Goal: Obtain resource: Download file/media

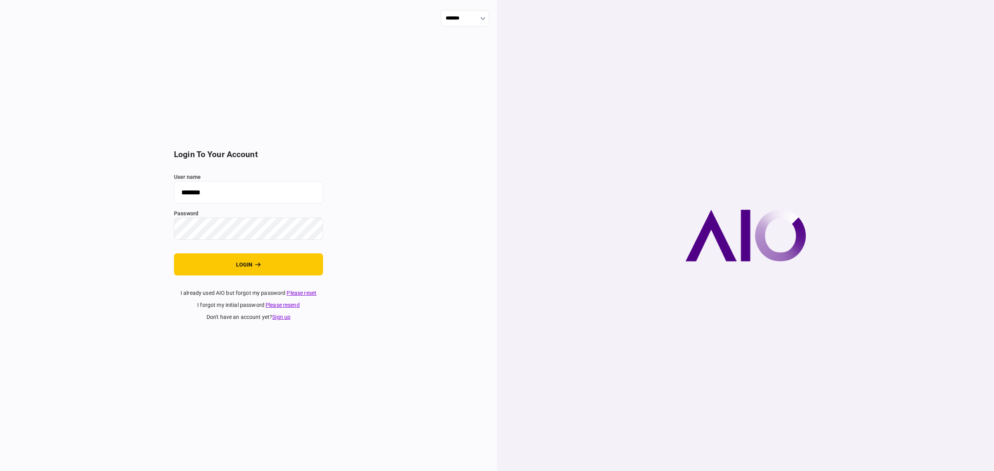
drag, startPoint x: 237, startPoint y: 257, endPoint x: 298, endPoint y: 244, distance: 62.7
click at [238, 257] on button "login" at bounding box center [248, 264] width 149 height 22
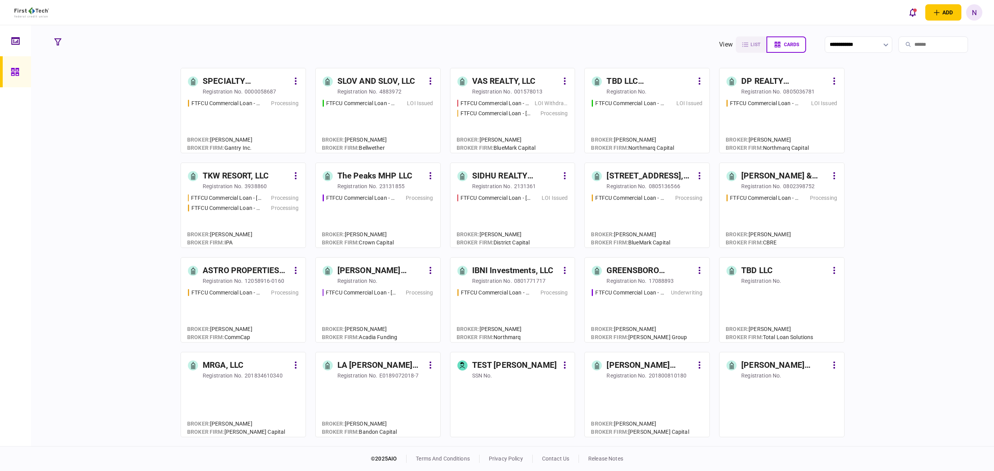
click at [631, 80] on div "TBD LLC (Crestwood Village)" at bounding box center [649, 81] width 87 height 12
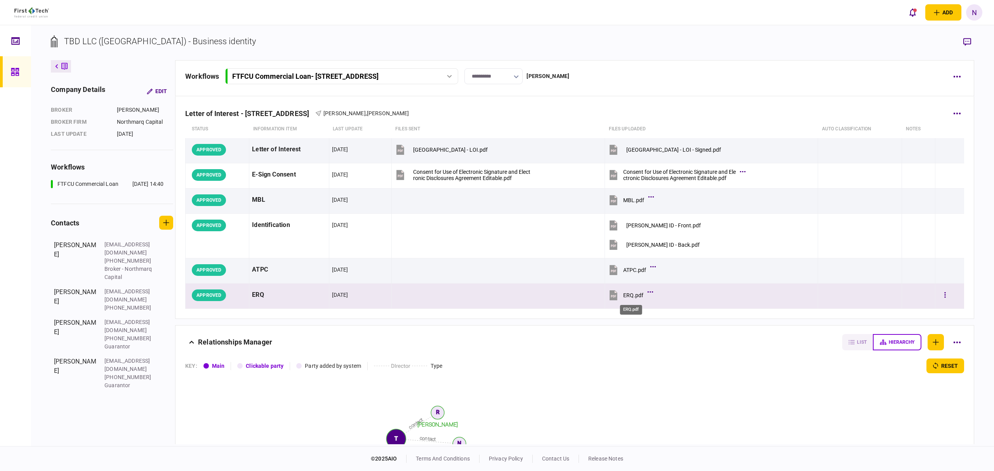
click at [631, 298] on div "ERQ.pdf" at bounding box center [633, 295] width 20 height 6
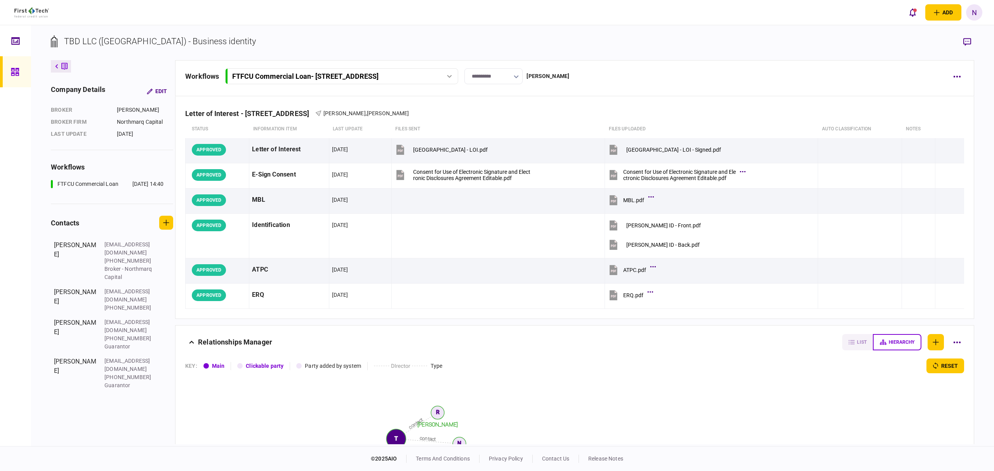
click at [16, 70] on icon at bounding box center [15, 72] width 8 height 8
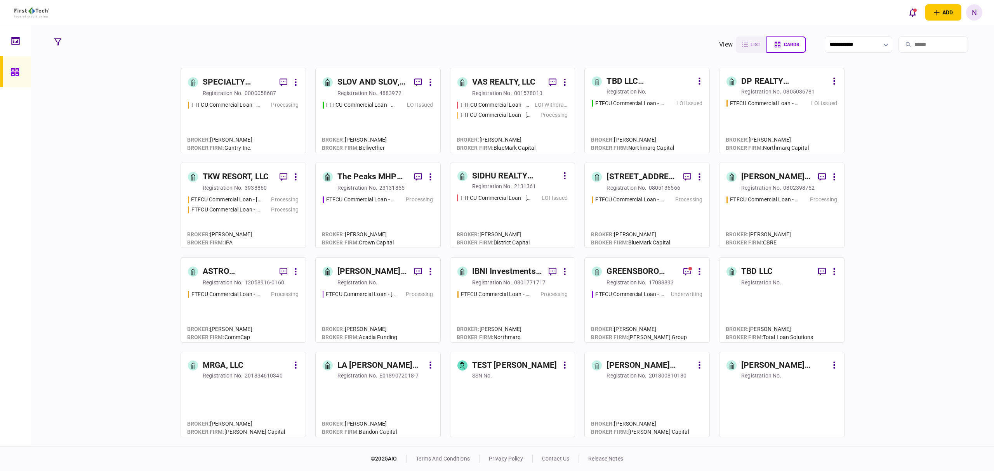
click at [508, 185] on div "registration no." at bounding box center [492, 186] width 40 height 8
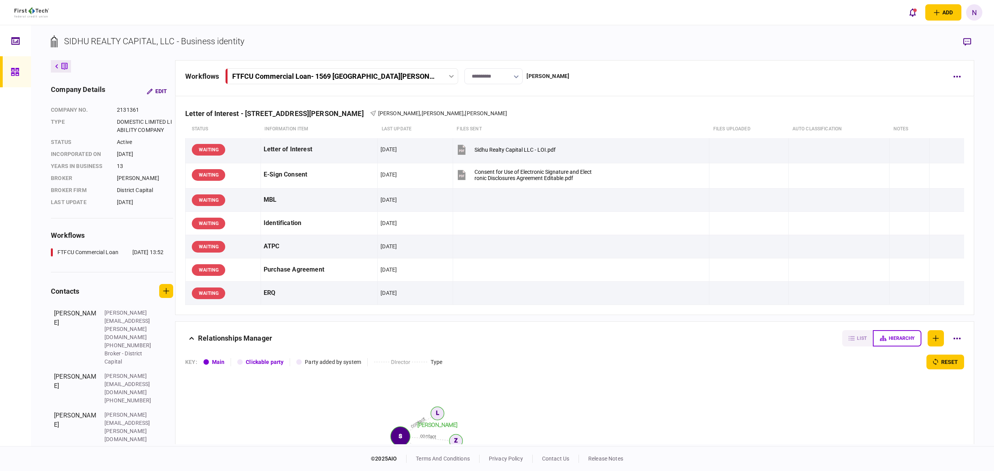
click at [23, 68] on link at bounding box center [15, 71] width 31 height 31
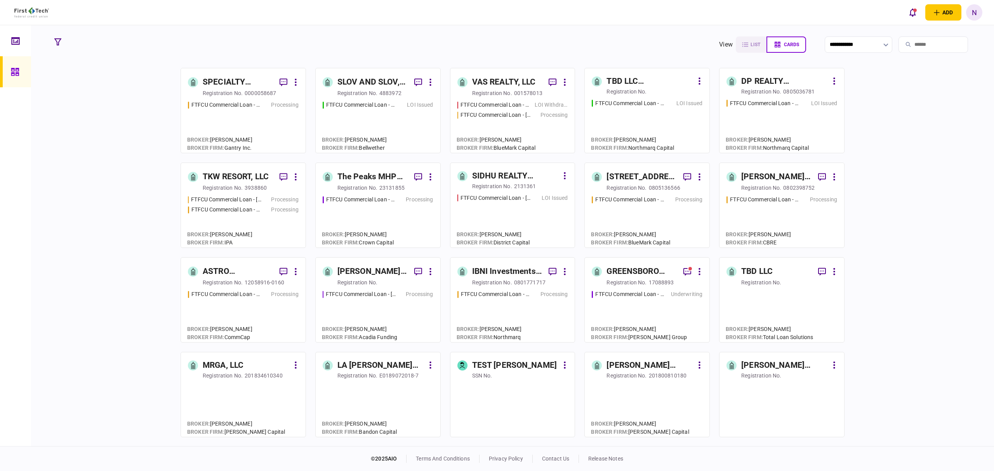
click at [634, 85] on div "TBD LLC (Crestwood Village)" at bounding box center [649, 81] width 87 height 12
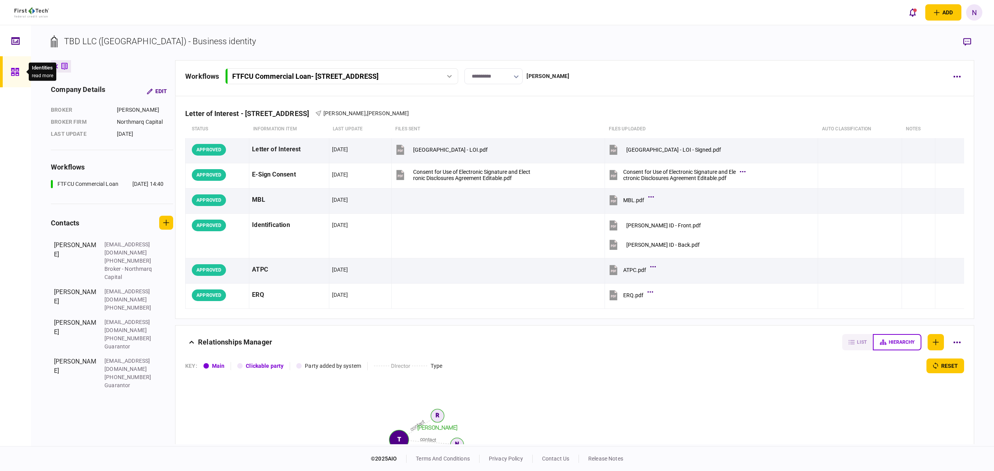
click at [19, 75] on icon at bounding box center [15, 72] width 8 height 8
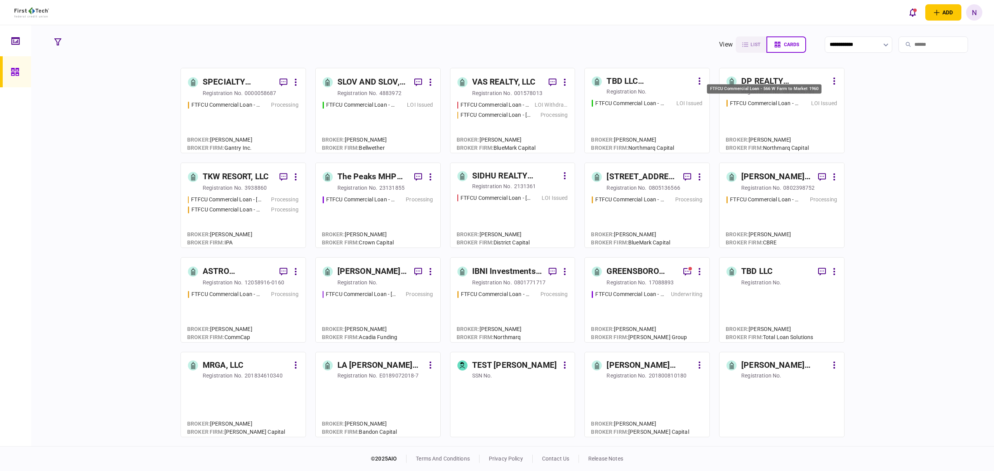
click at [772, 103] on div "FTFCU Commercial Loan - 566 W Farm to Market 1960" at bounding box center [765, 103] width 70 height 8
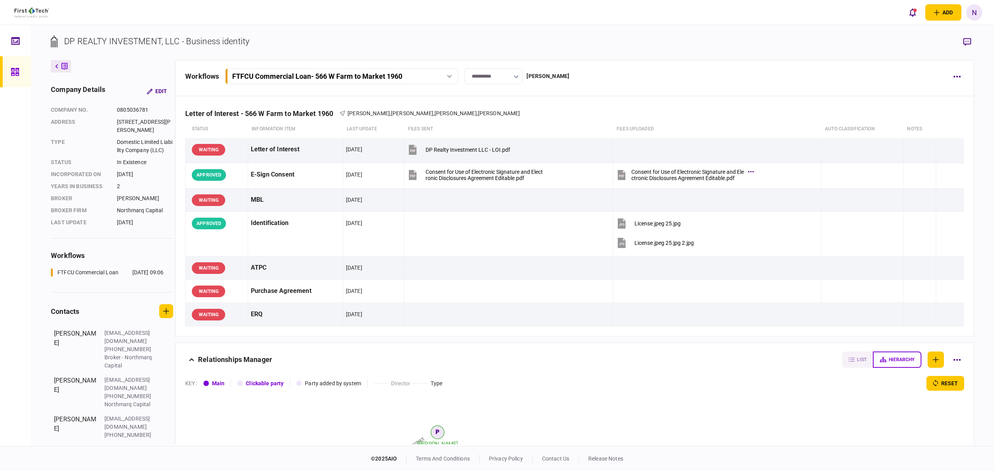
click at [16, 70] on icon at bounding box center [15, 72] width 8 height 8
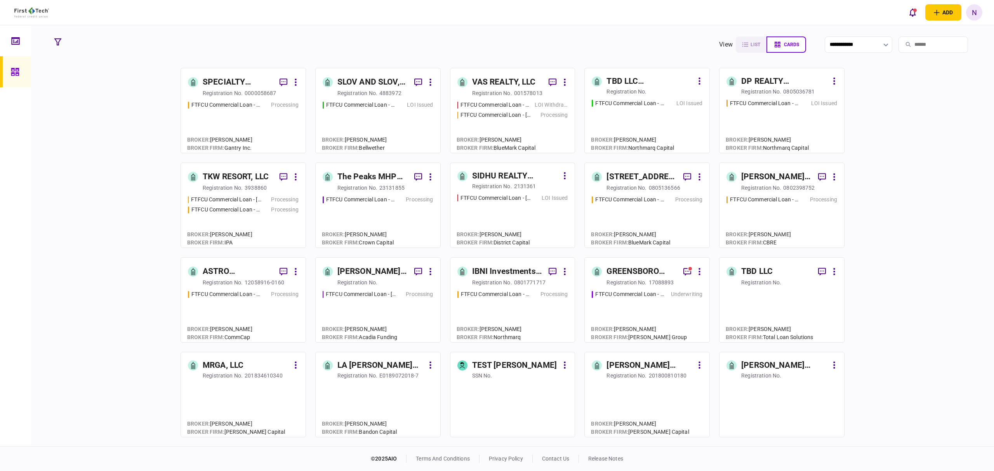
click at [641, 79] on div "TBD LLC (Crestwood Village)" at bounding box center [649, 81] width 87 height 12
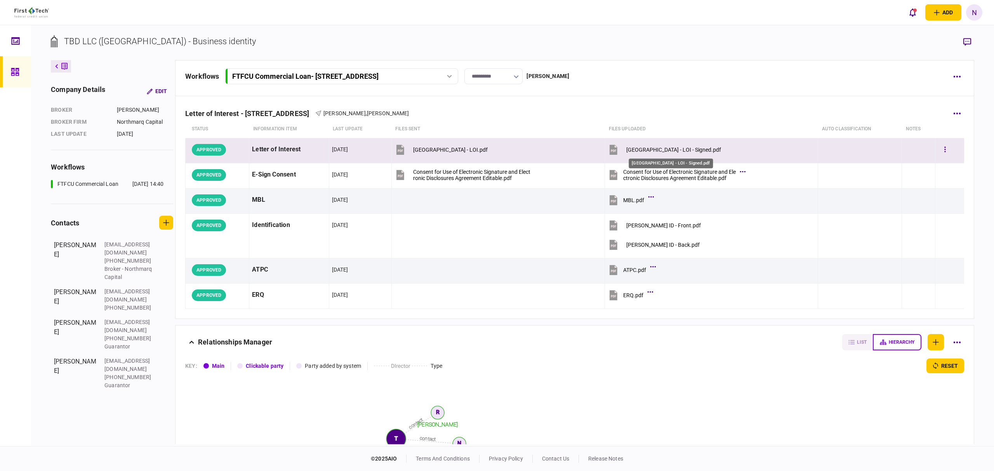
click at [667, 147] on div "Crestwood Village - LOI - Signed.pdf" at bounding box center [673, 150] width 95 height 6
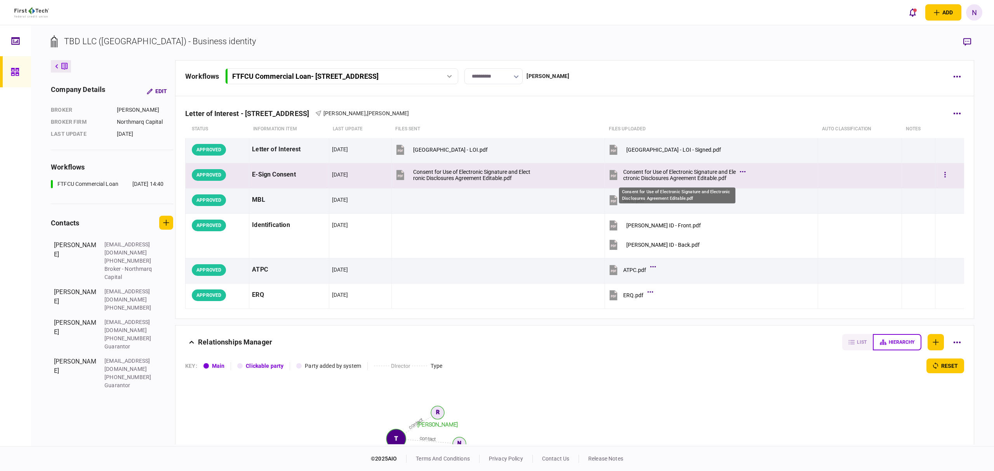
drag, startPoint x: 679, startPoint y: 173, endPoint x: 651, endPoint y: 175, distance: 28.4
click at [679, 173] on div "Consent for Use of Electronic Signature and Electronic Disclosures Agreement Ed…" at bounding box center [679, 175] width 113 height 12
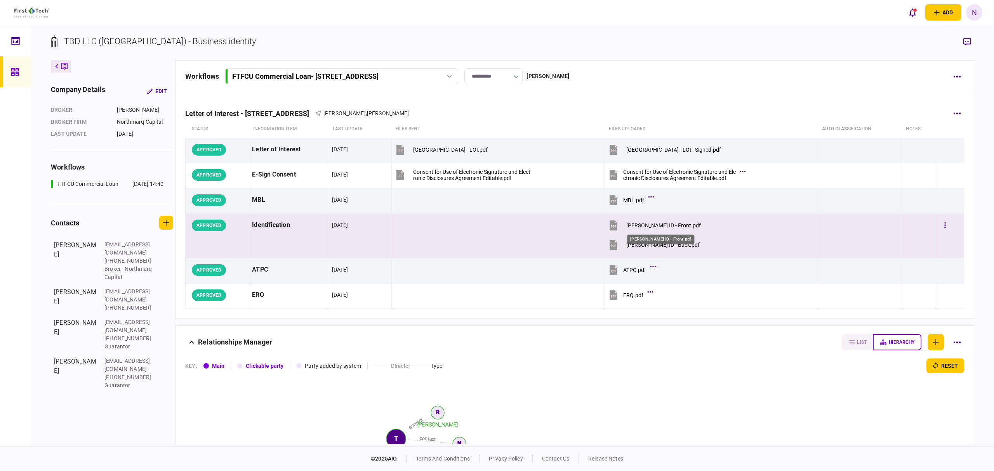
click at [652, 224] on div "Sridhar Kesani ID - Front.pdf" at bounding box center [663, 225] width 75 height 6
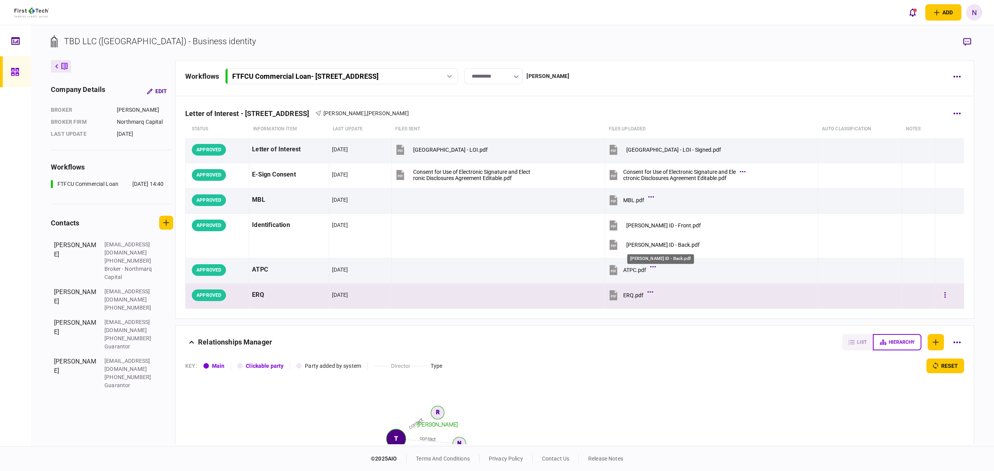
drag, startPoint x: 658, startPoint y: 243, endPoint x: 410, endPoint y: 309, distance: 256.8
click at [658, 243] on div "Sridhar Kesani ID - Back.pdf" at bounding box center [662, 245] width 73 height 6
